Goal: Task Accomplishment & Management: Manage account settings

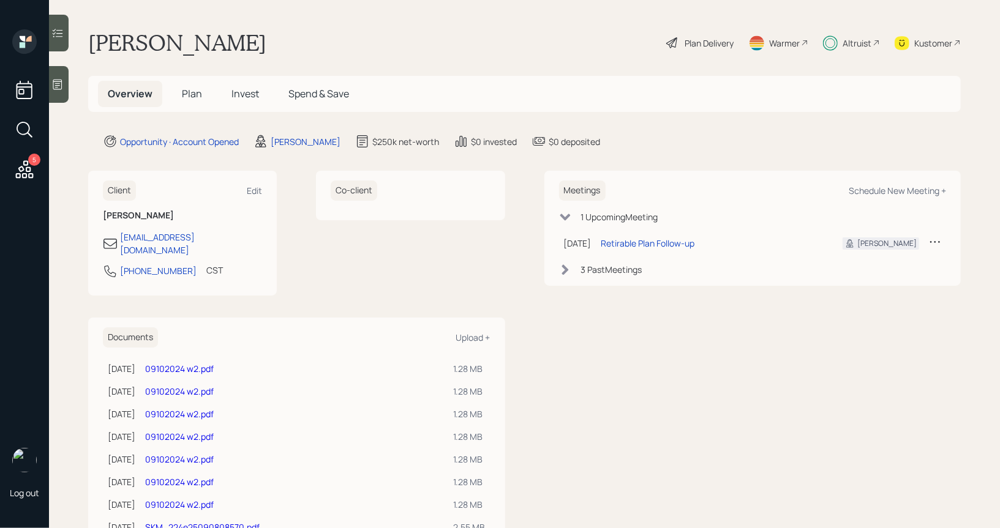
click at [190, 90] on span "Plan" at bounding box center [192, 93] width 20 height 13
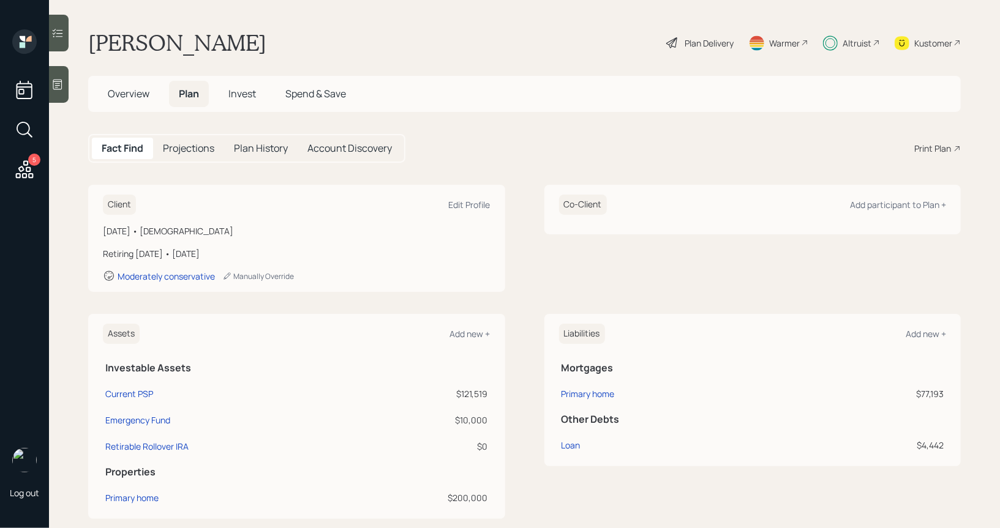
click at [247, 91] on span "Invest" at bounding box center [242, 93] width 28 height 13
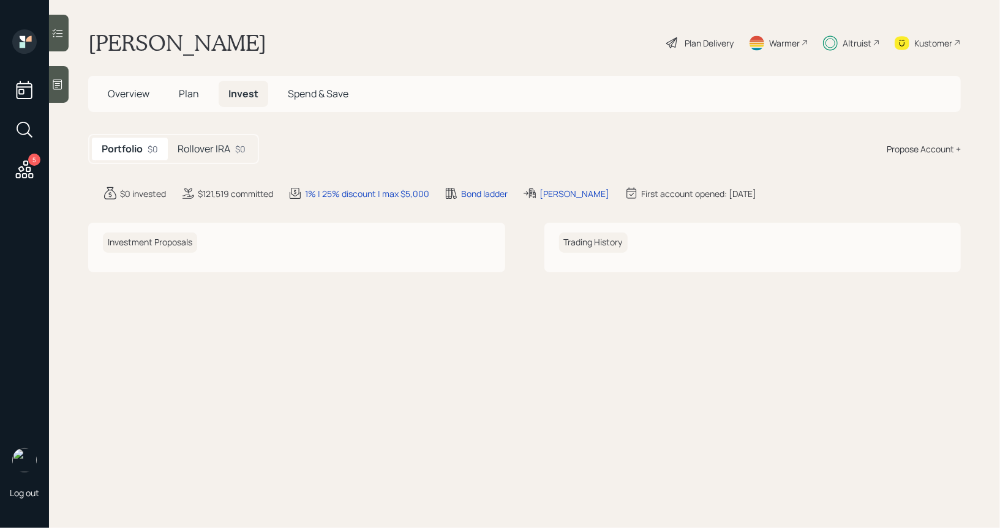
click at [222, 149] on h5 "Rollover IRA" at bounding box center [204, 149] width 53 height 12
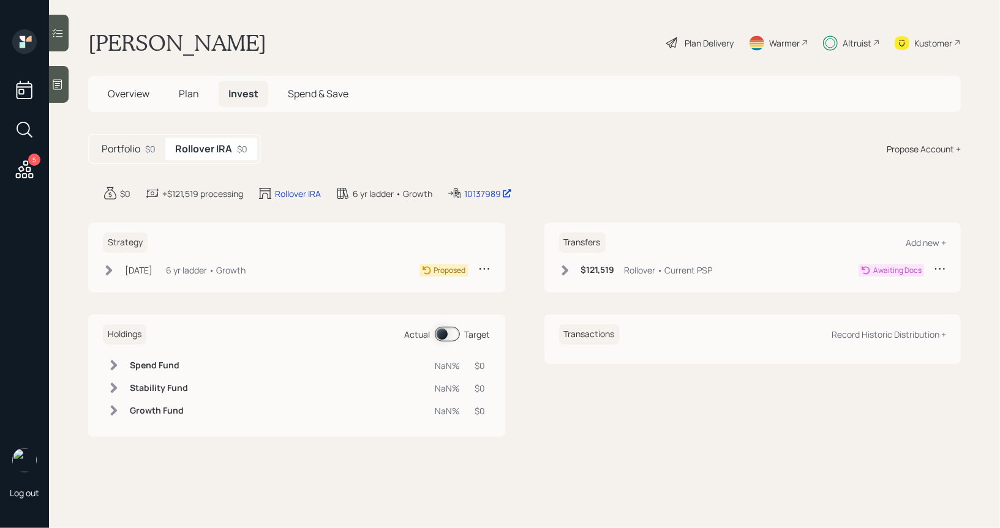
click at [110, 268] on icon at bounding box center [109, 270] width 7 height 10
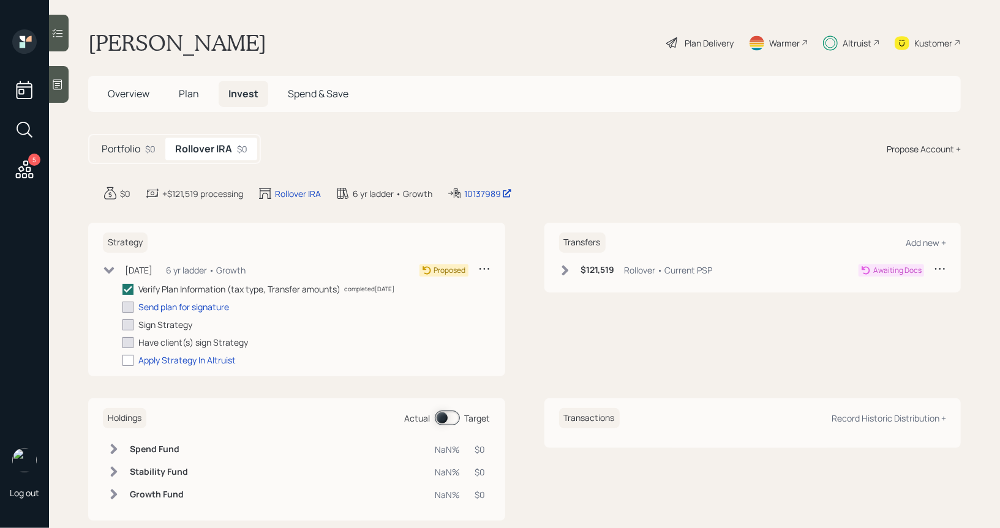
click at [116, 96] on span "Overview" at bounding box center [129, 93] width 42 height 13
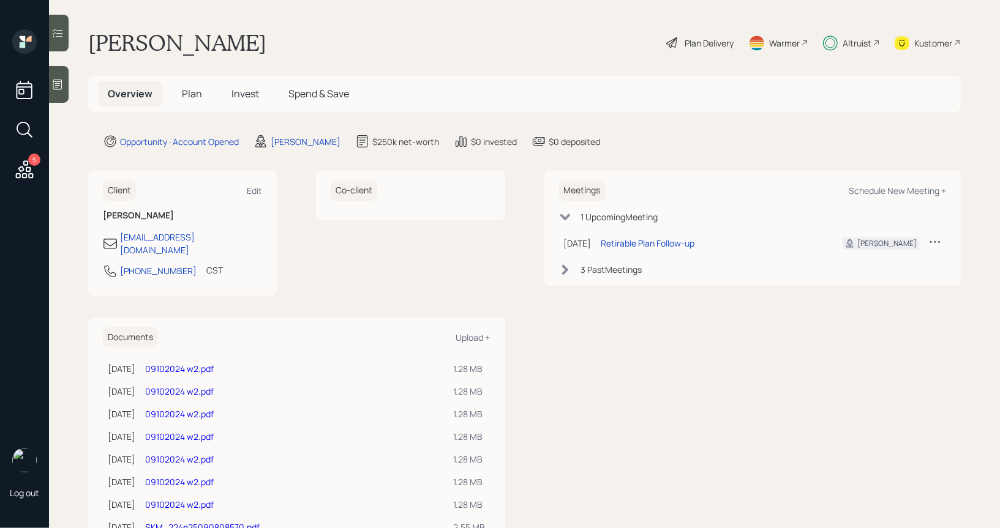
click at [244, 96] on span "Invest" at bounding box center [245, 93] width 28 height 13
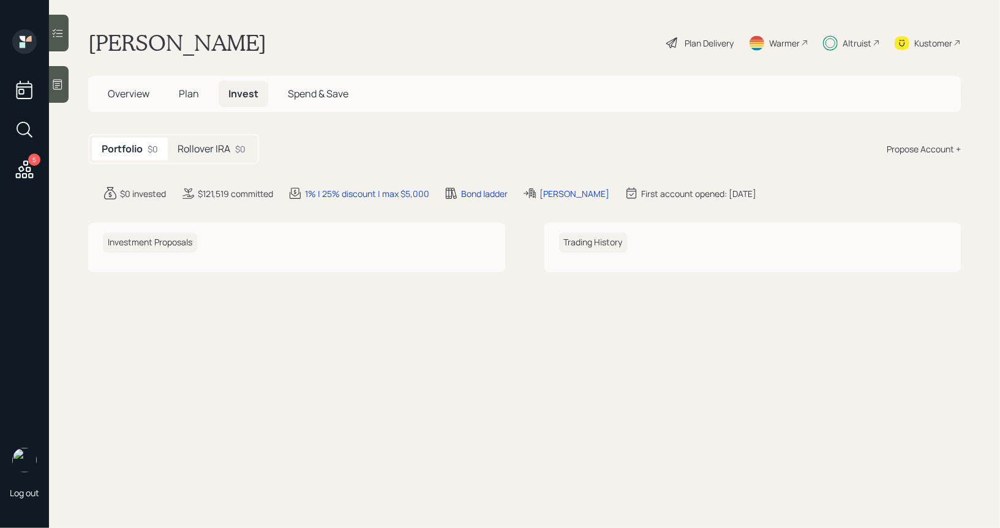
click at [205, 153] on h5 "Rollover IRA" at bounding box center [204, 149] width 53 height 12
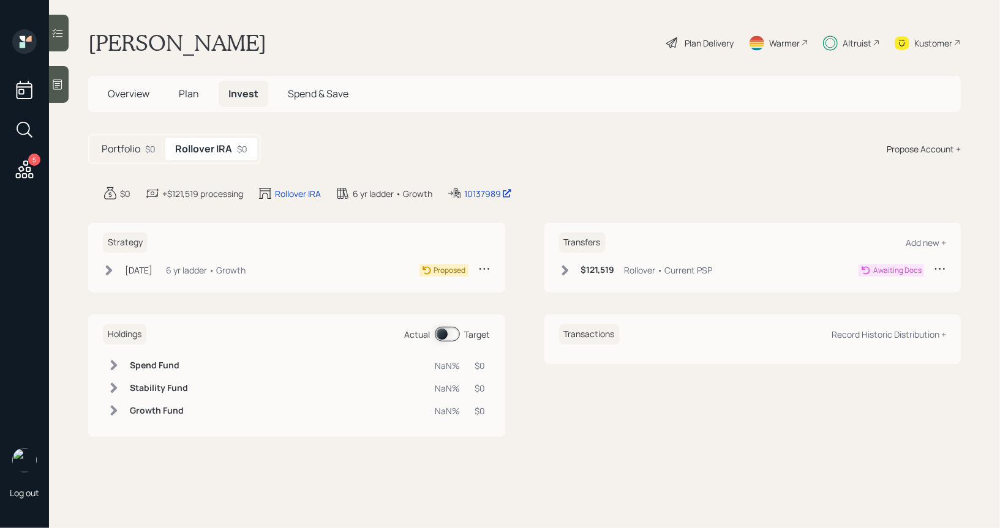
click at [942, 264] on icon at bounding box center [940, 269] width 12 height 12
click at [875, 288] on div "Edit transfer" at bounding box center [902, 293] width 88 height 12
select select "rollover"
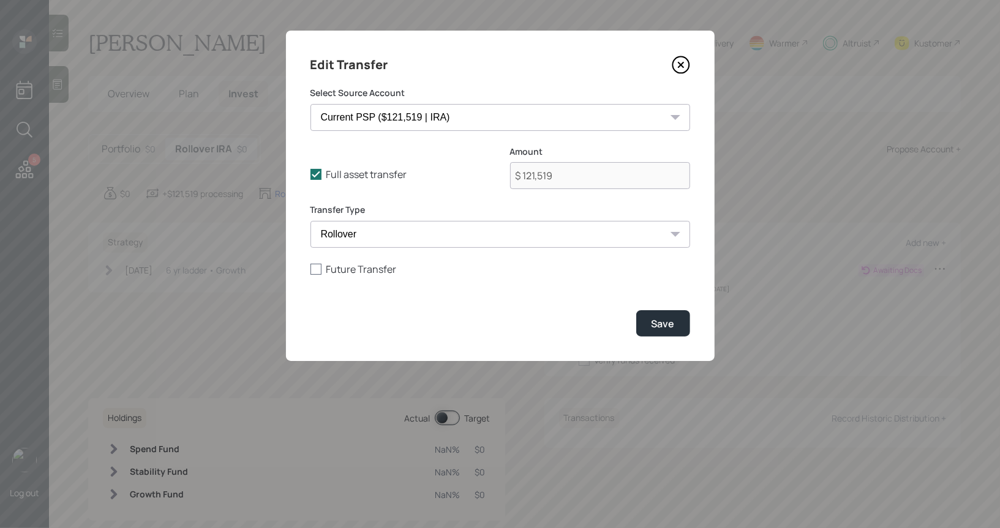
click at [312, 268] on div at bounding box center [315, 269] width 11 height 11
click at [310, 269] on input "Future Transfer" at bounding box center [310, 269] width 1 height 1
checkbox input "true"
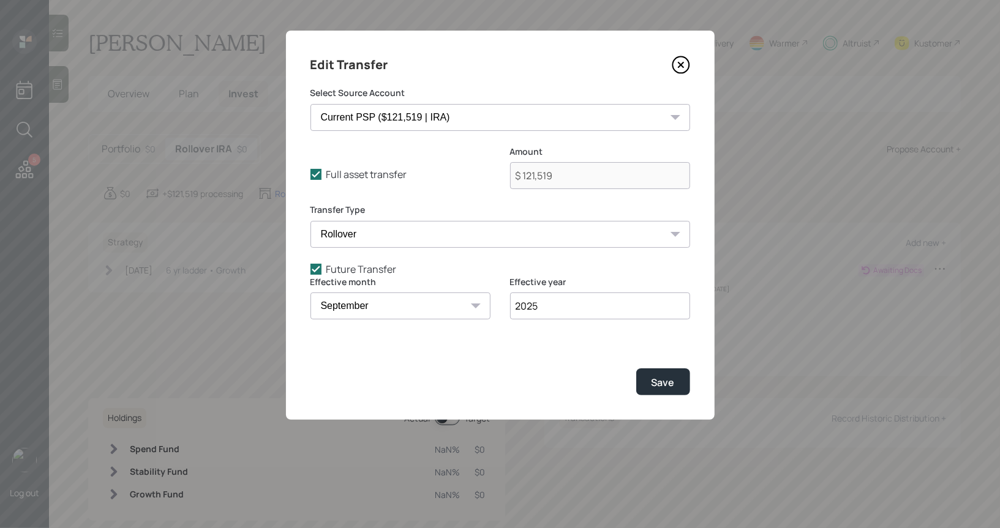
click at [403, 314] on select "January February March April May June July August September October November De…" at bounding box center [400, 306] width 180 height 27
select select "11"
click at [310, 293] on select "January February March April May June July August September October November De…" at bounding box center [400, 306] width 180 height 27
click at [651, 384] on button "Save" at bounding box center [663, 382] width 54 height 26
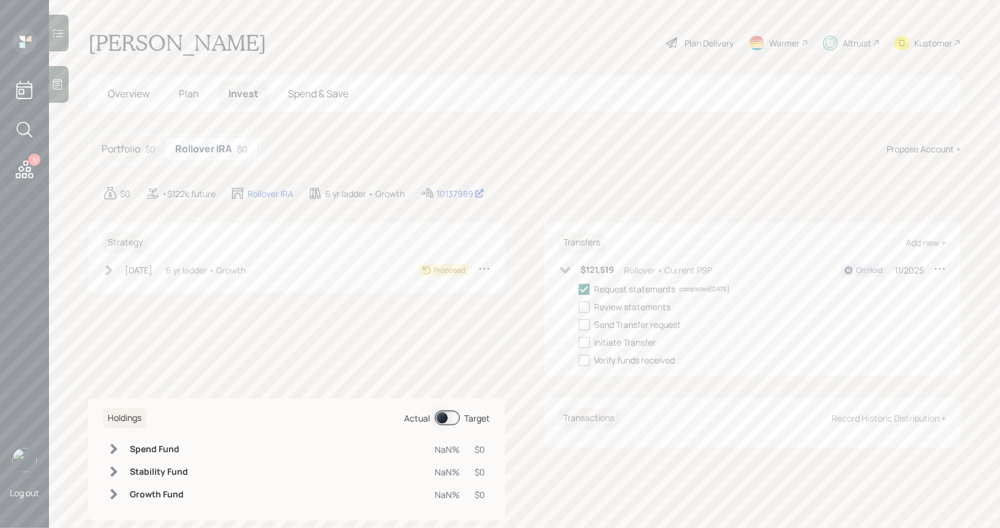
click at [564, 268] on icon at bounding box center [565, 270] width 12 height 12
